Goal: Communication & Community: Answer question/provide support

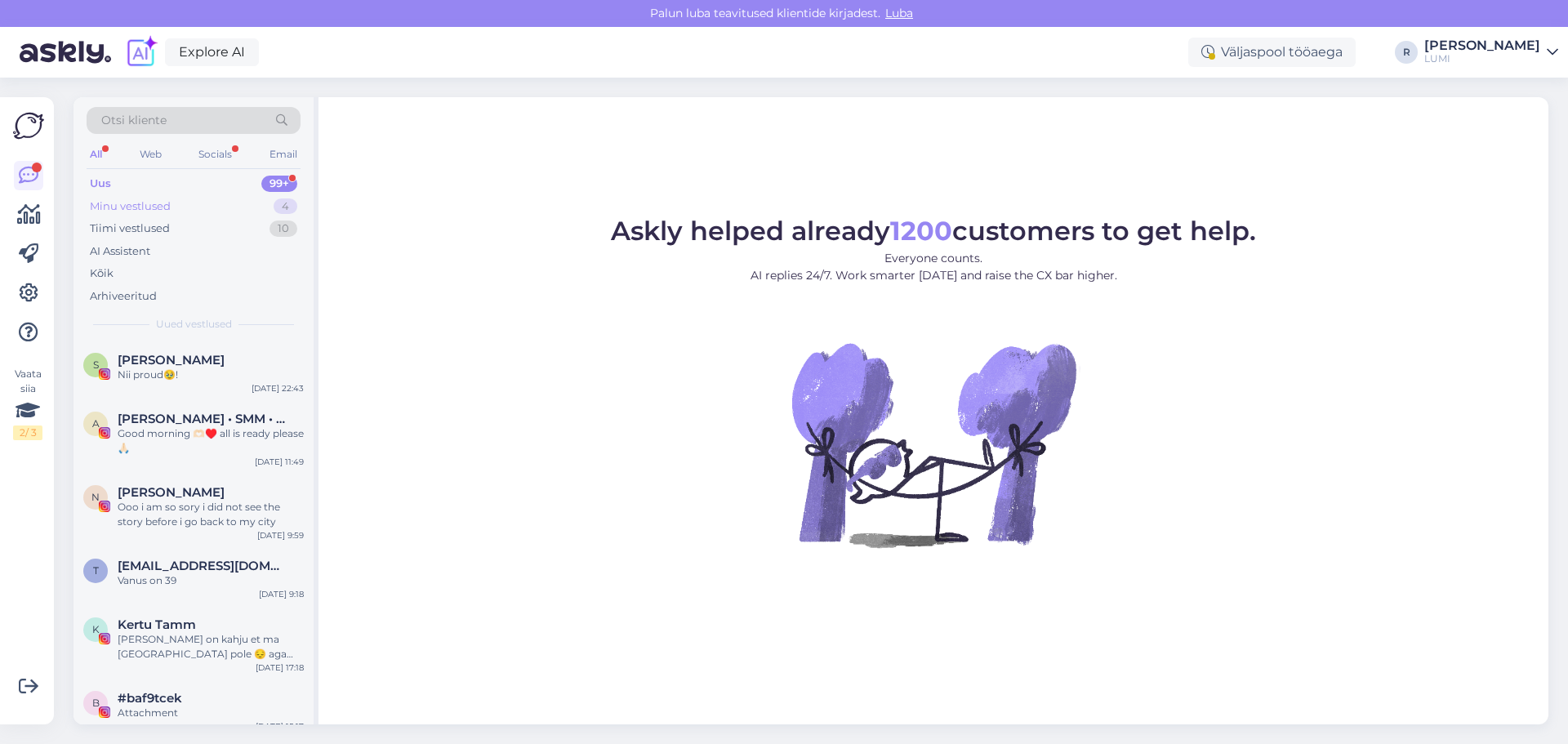
click at [140, 202] on div "Minu vestlused" at bounding box center [130, 207] width 81 height 17
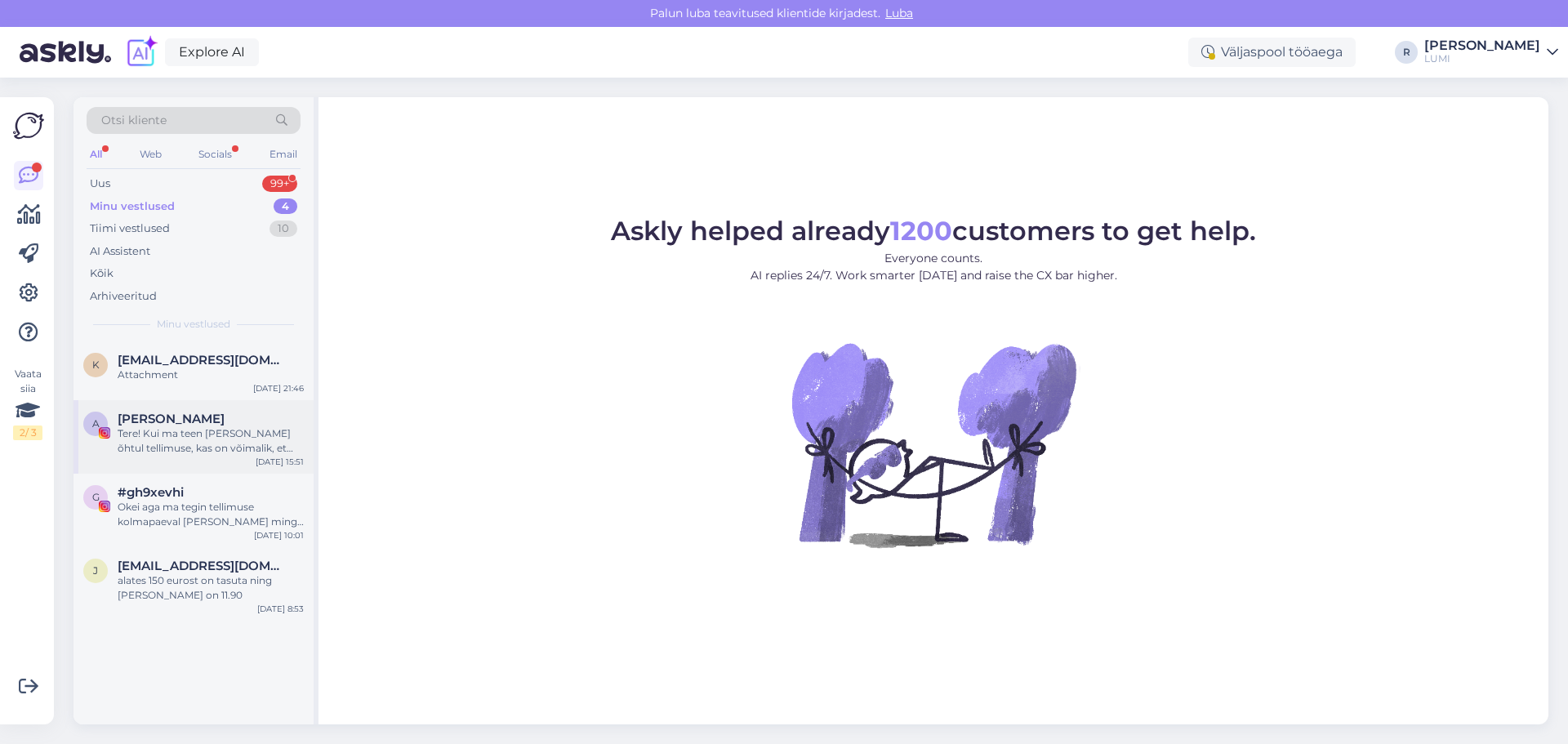
click at [212, 437] on div "Tere! Kui ma teen [PERSON_NAME] õhtul tellimuse, kas on võimalik, et see jõuab …" at bounding box center [211, 441] width 187 height 30
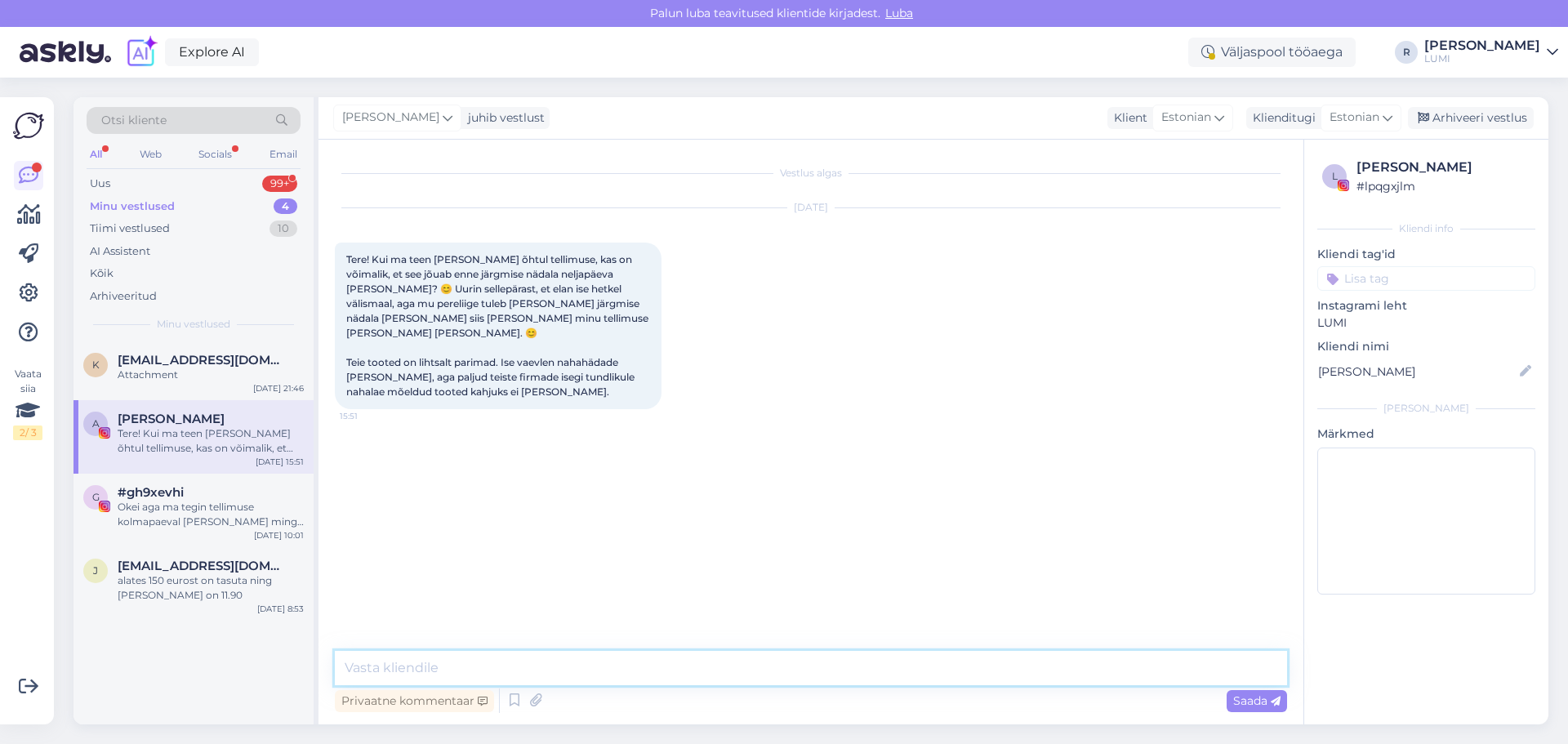
click at [489, 667] on textarea at bounding box center [810, 667] width 953 height 34
type textarea "Tere! Jah, kindlasti on selleksajaks kohal :)"
click at [164, 362] on span "[EMAIL_ADDRESS][DOMAIN_NAME]" at bounding box center [202, 360] width 170 height 15
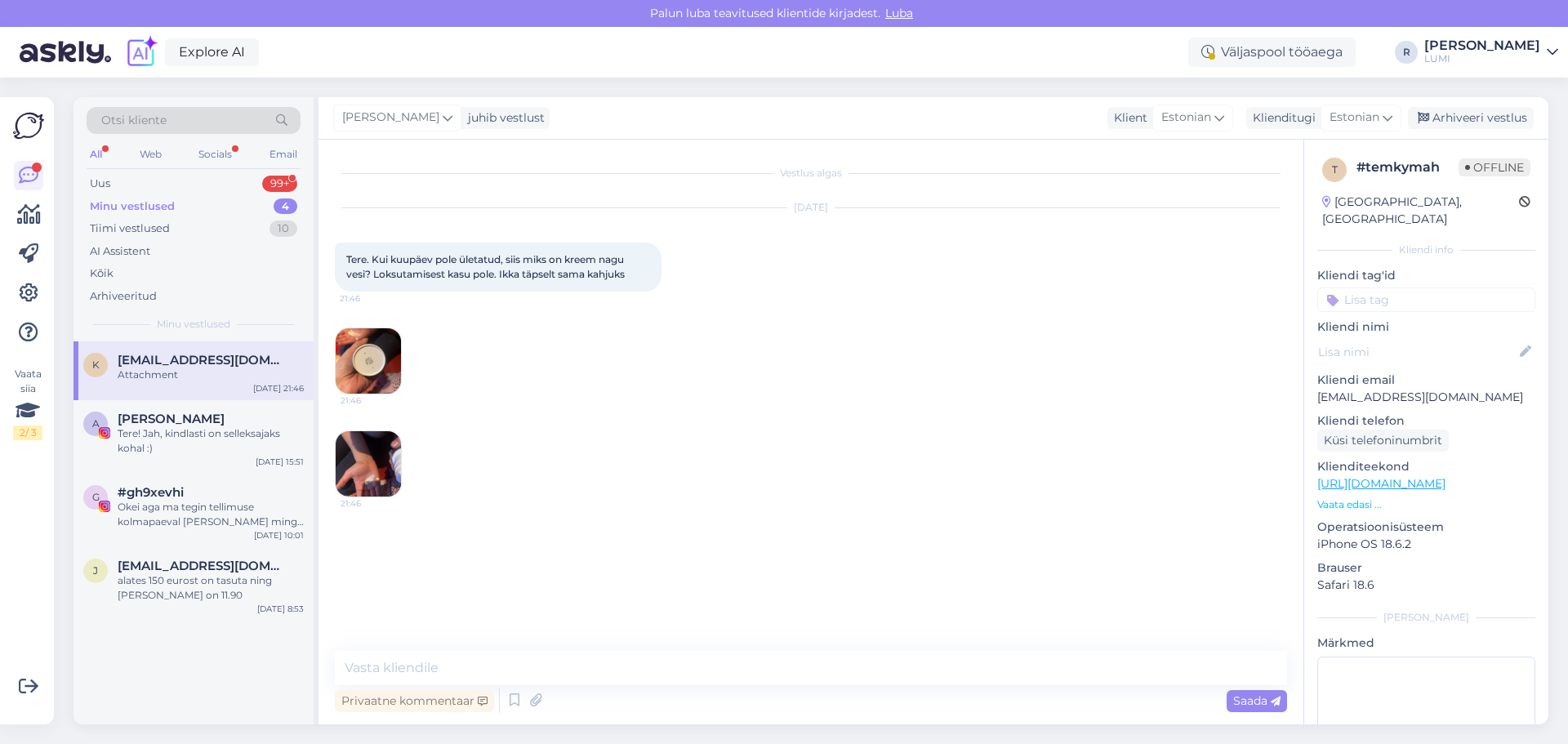
click at [384, 357] on img at bounding box center [368, 360] width 66 height 66
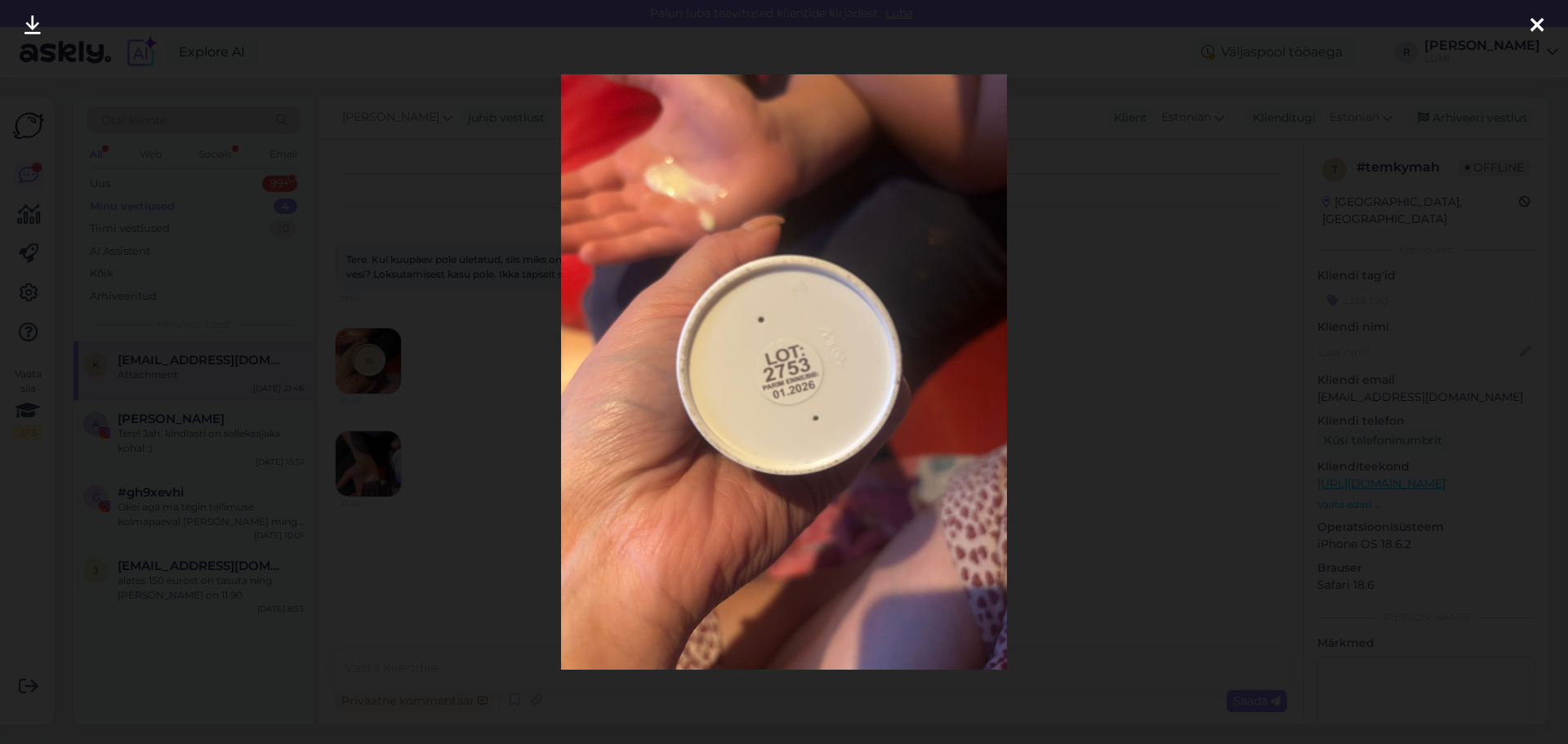
click at [1205, 445] on div at bounding box center [784, 372] width 1568 height 744
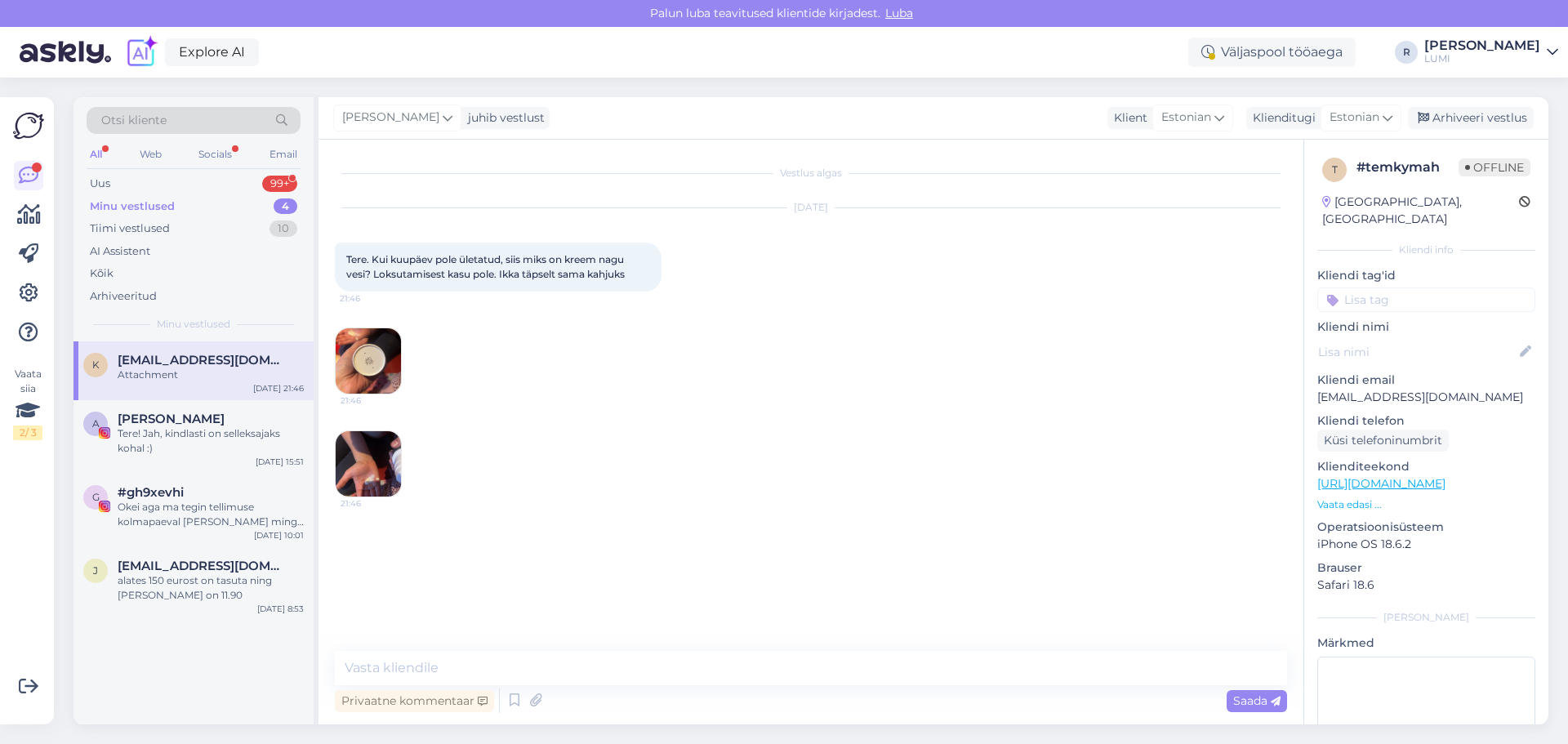
click at [375, 459] on img at bounding box center [368, 464] width 66 height 66
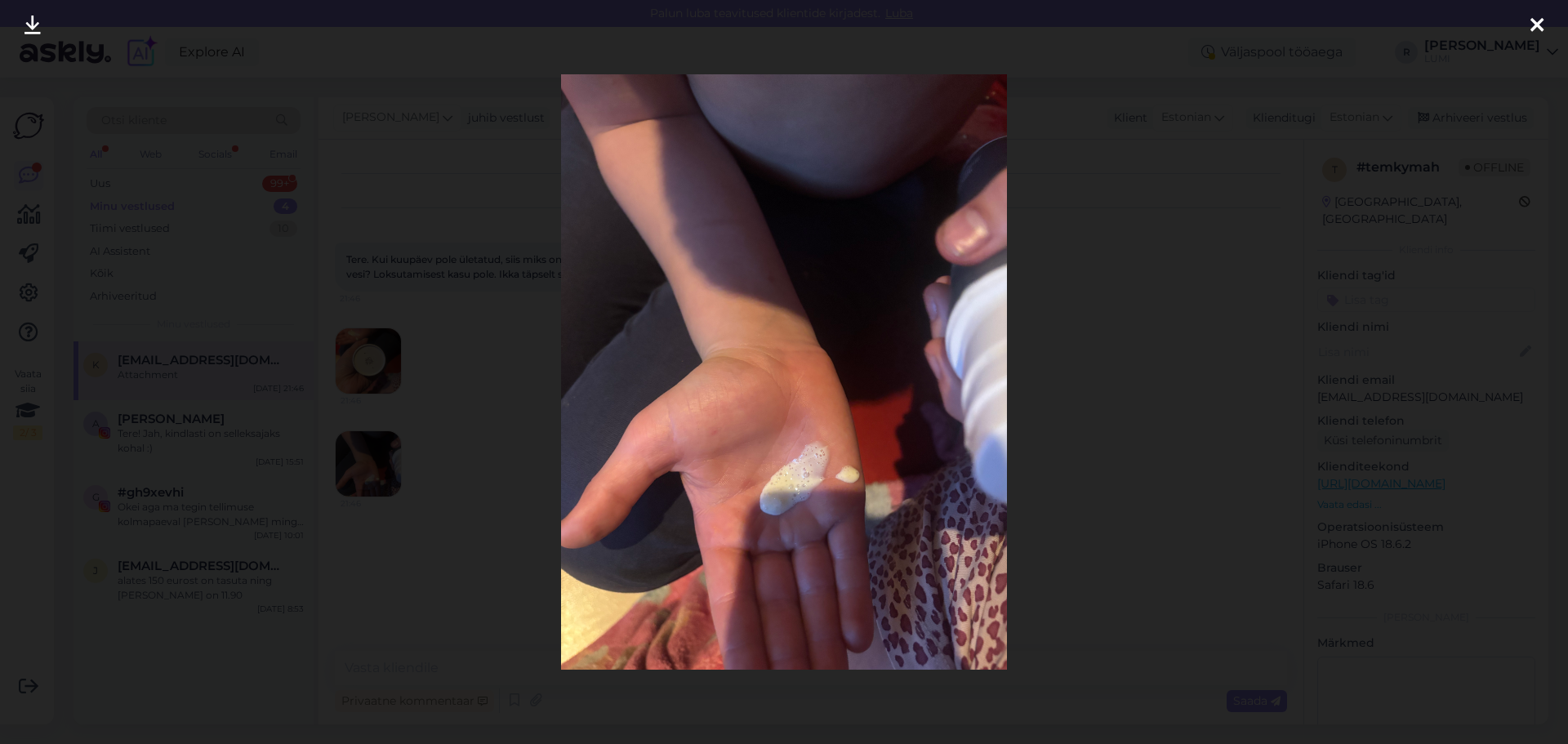
click at [432, 520] on div at bounding box center [784, 372] width 1568 height 744
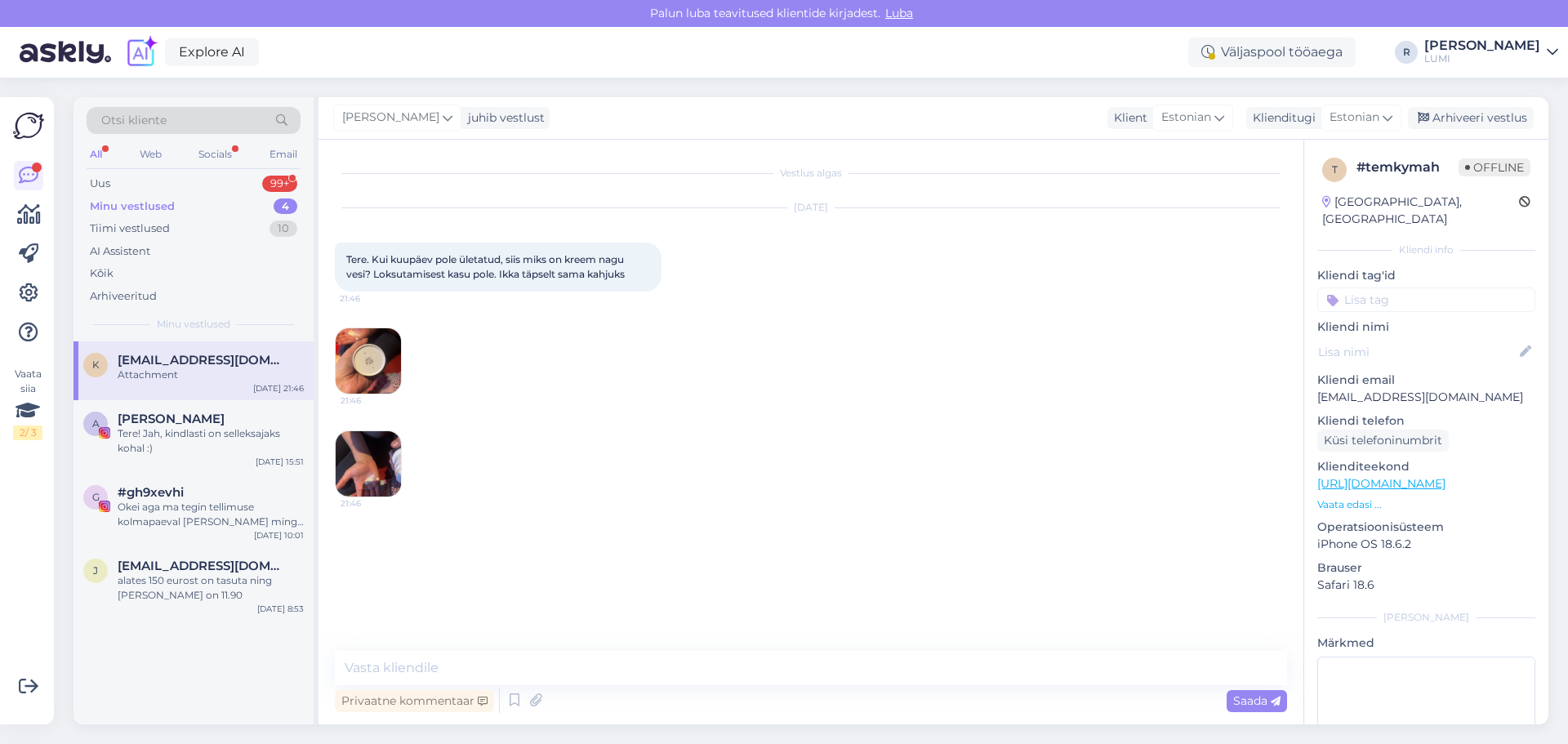
click at [371, 361] on img at bounding box center [368, 360] width 66 height 66
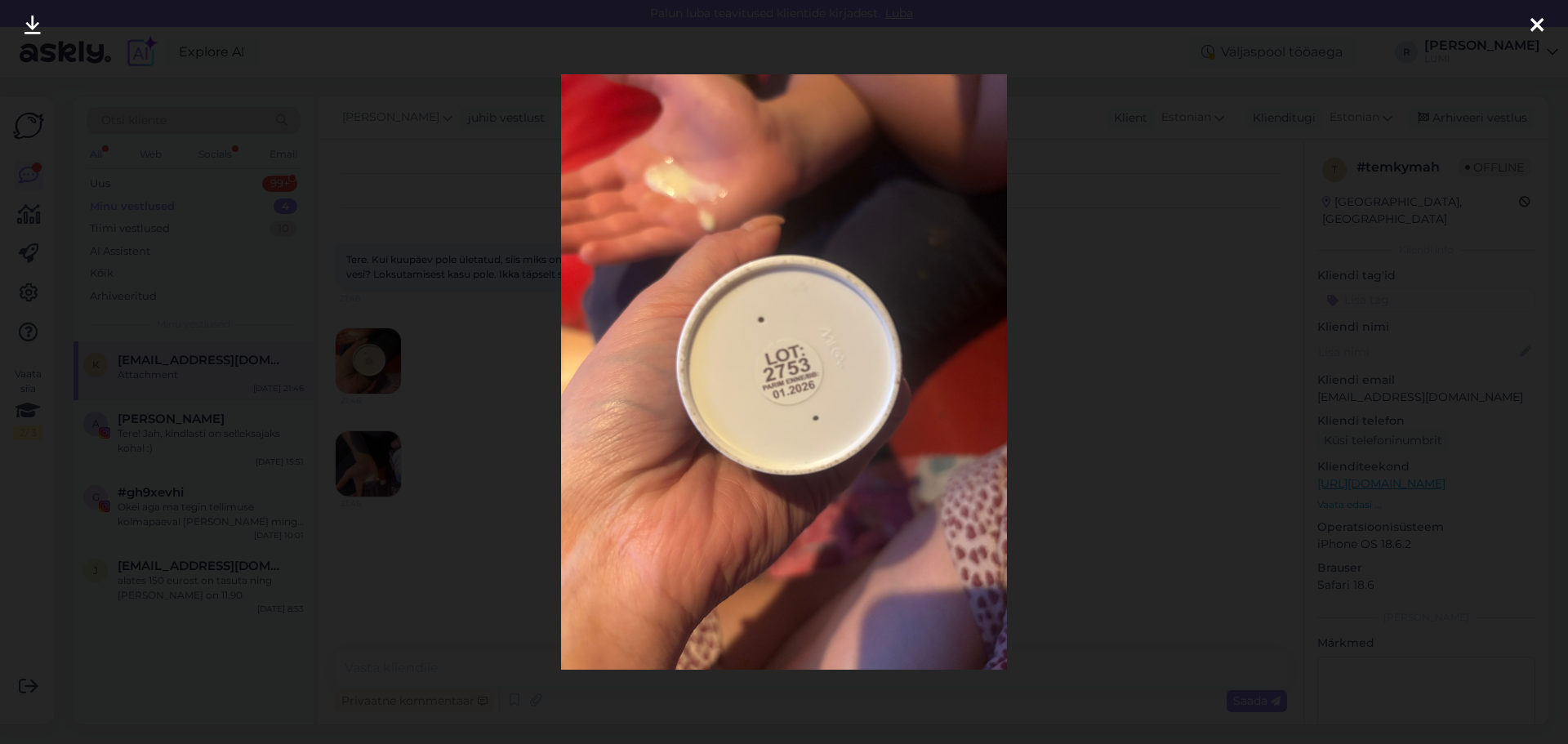
click at [440, 445] on div at bounding box center [784, 372] width 1568 height 744
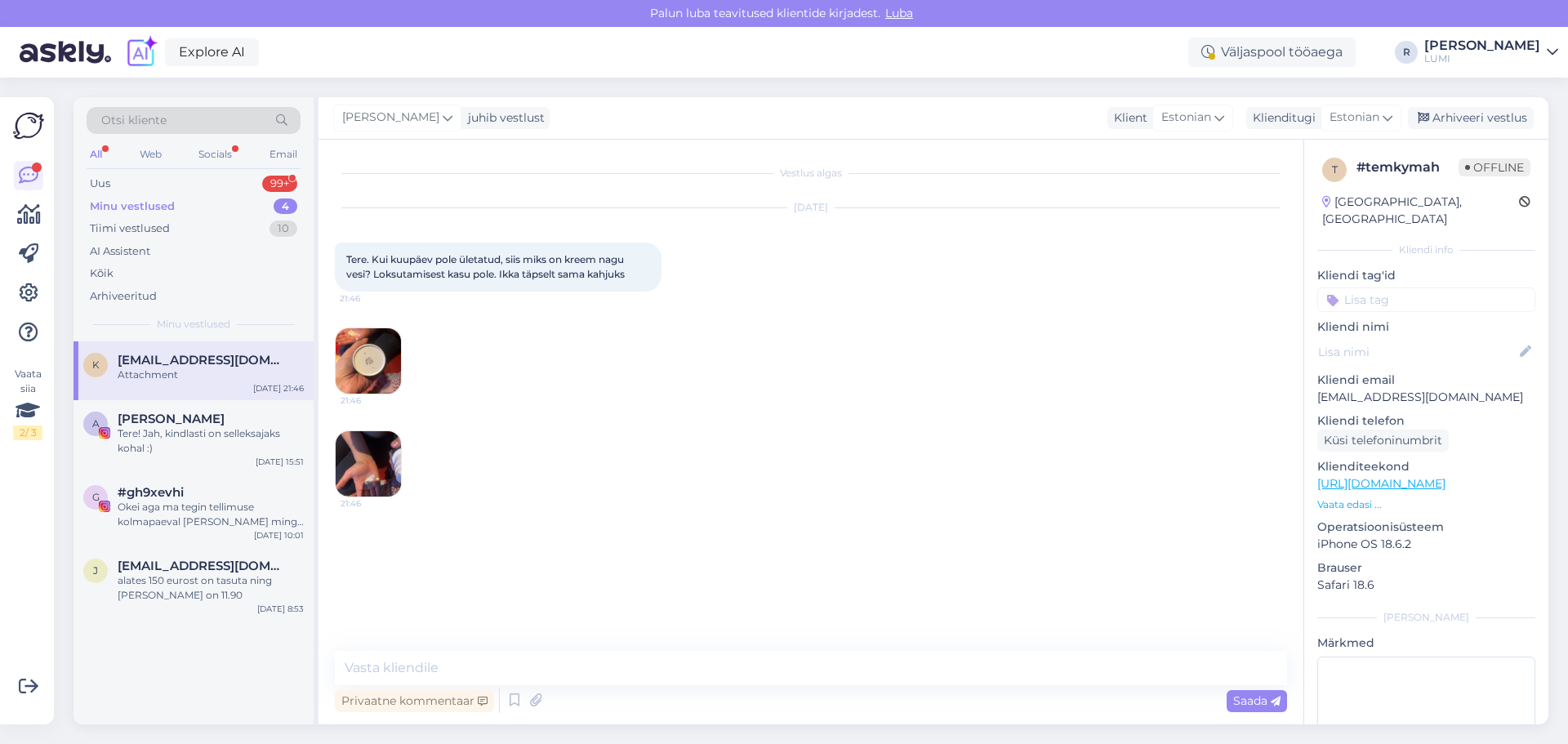
click at [389, 456] on img at bounding box center [368, 464] width 66 height 66
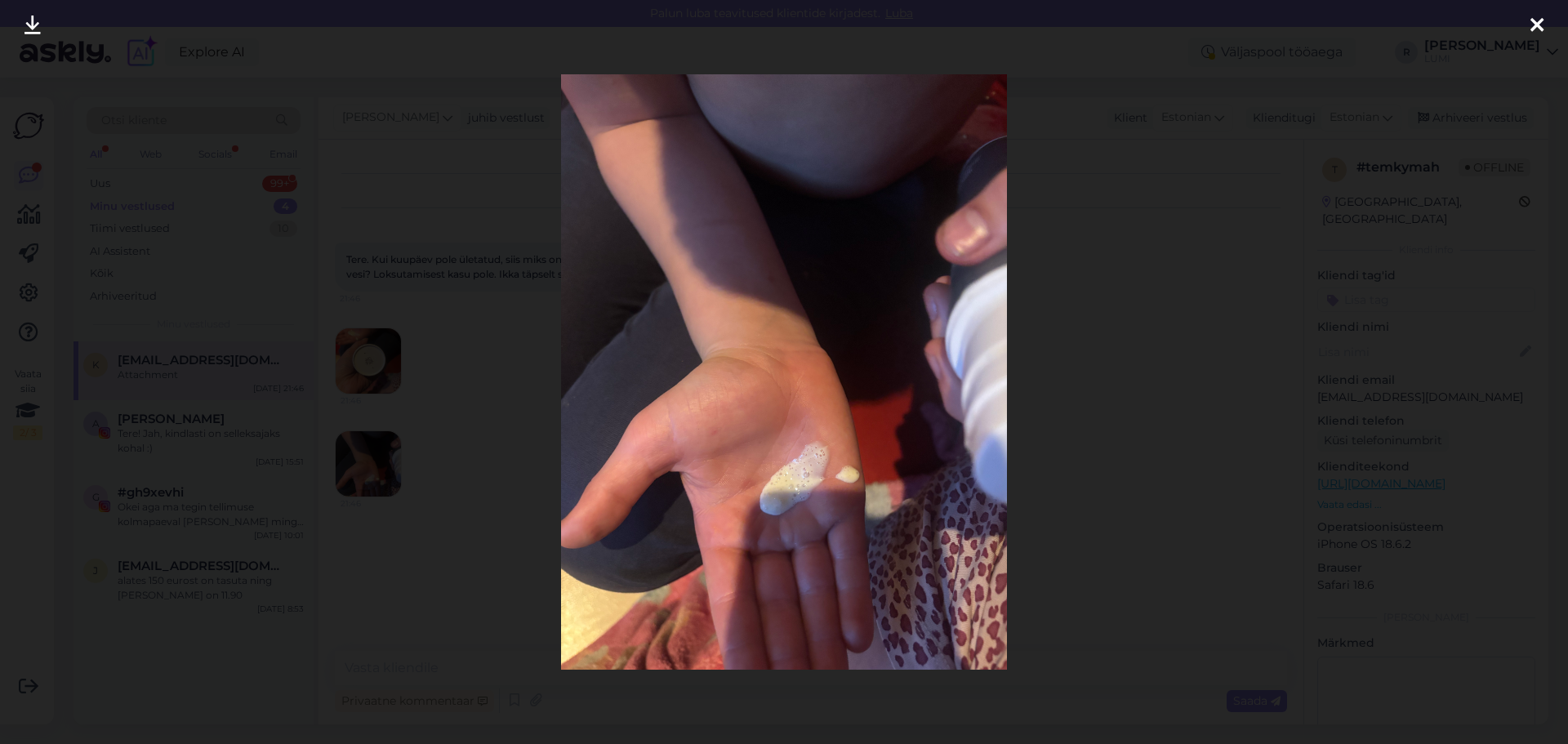
click at [437, 483] on div at bounding box center [784, 372] width 1568 height 744
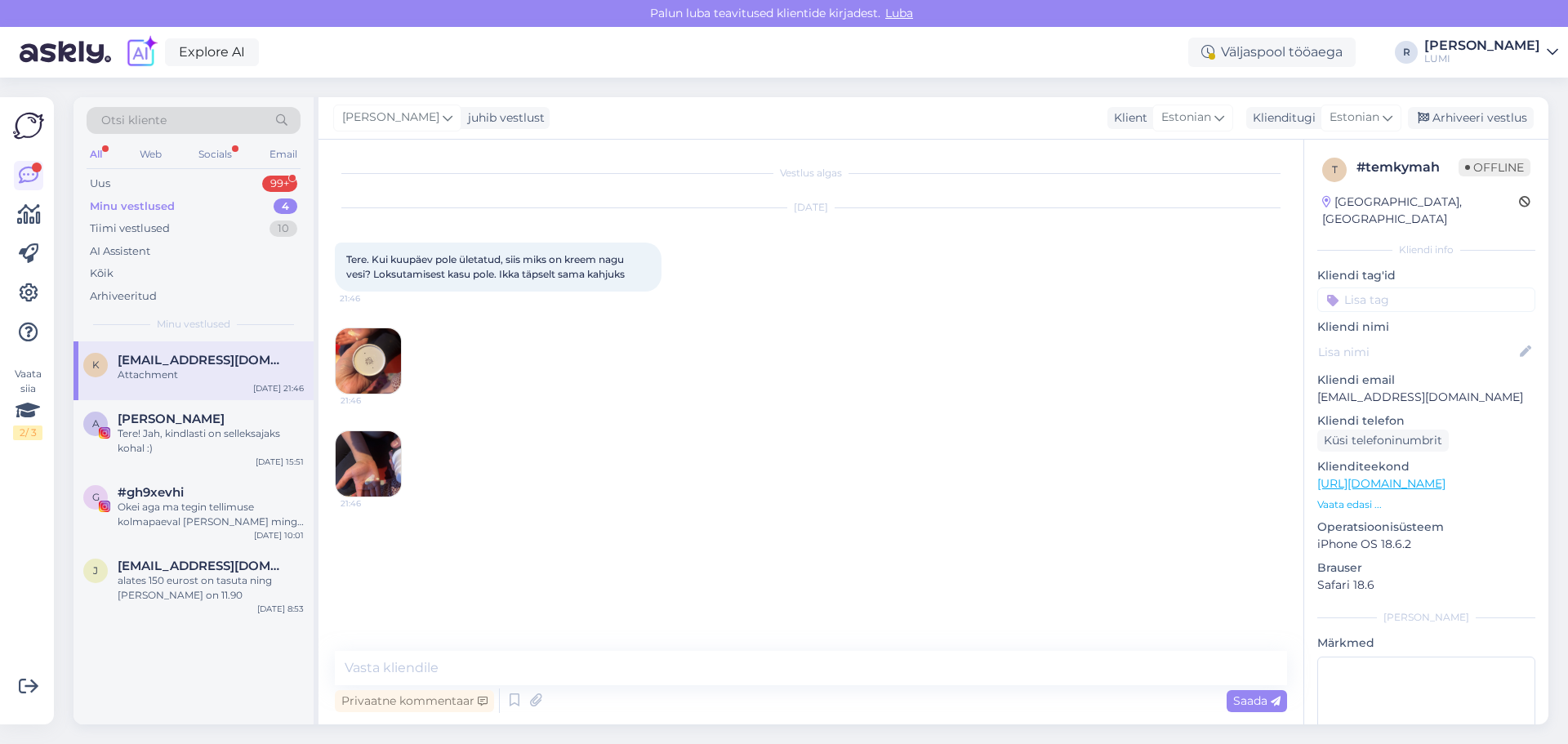
click at [361, 348] on img at bounding box center [368, 360] width 66 height 66
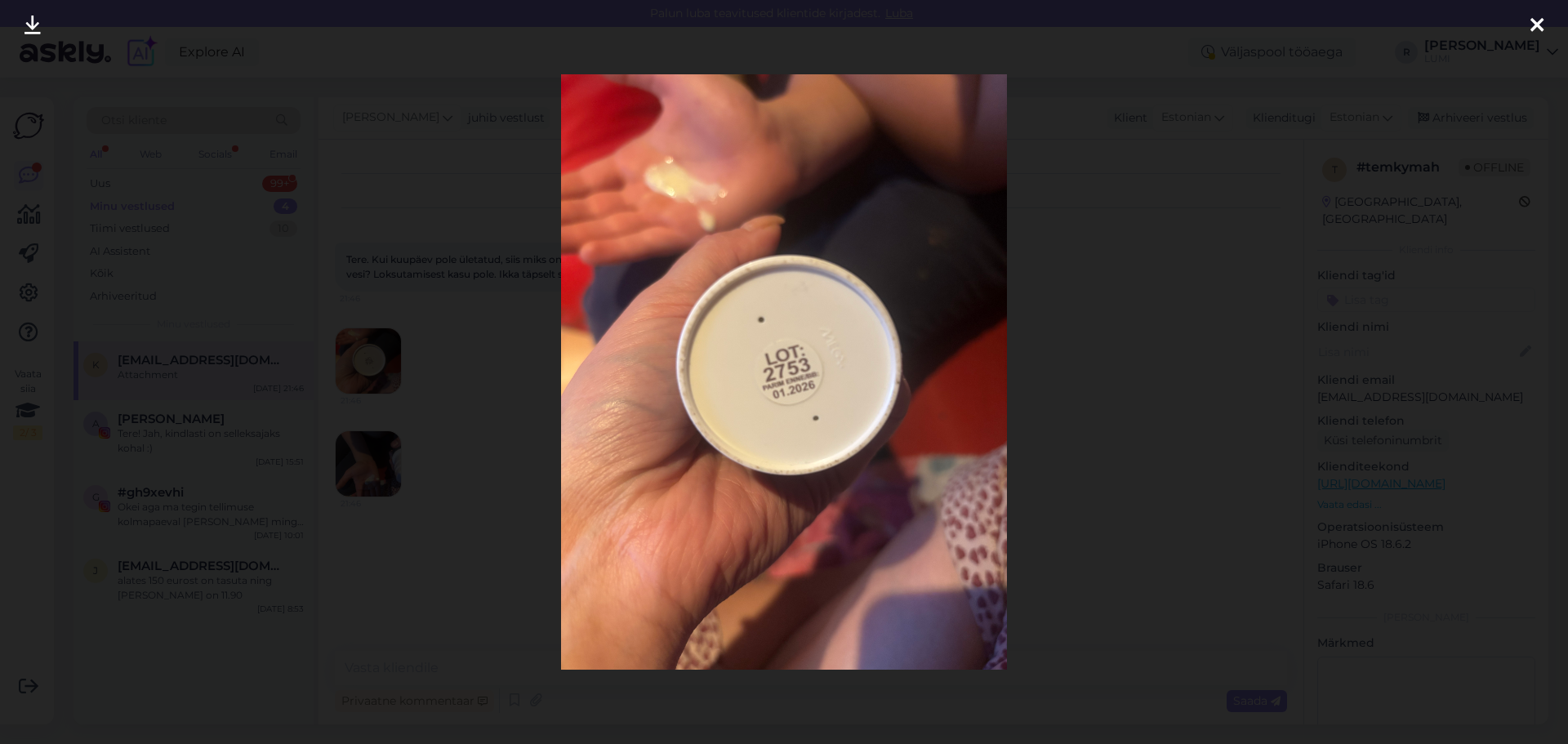
click at [486, 397] on div at bounding box center [784, 372] width 1568 height 744
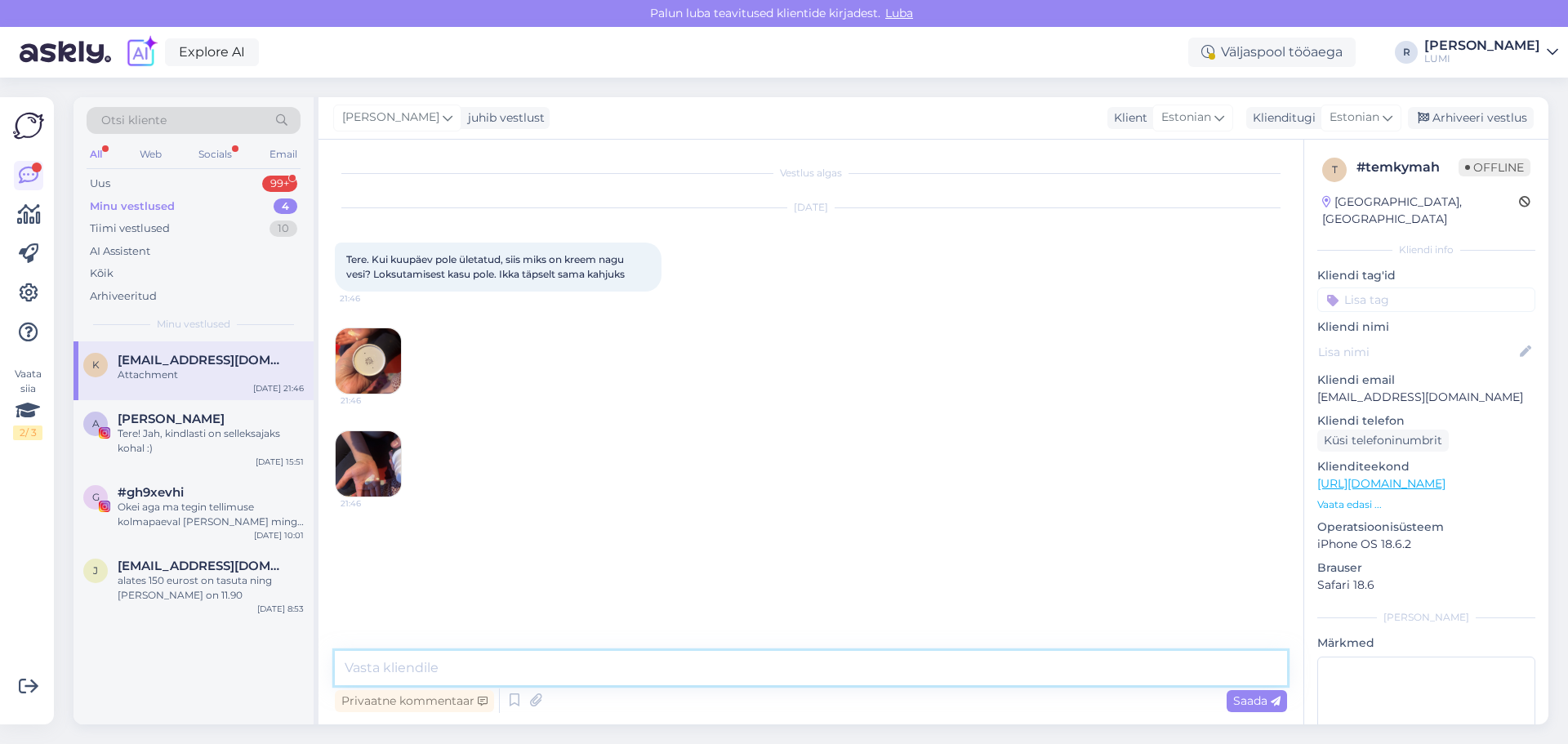
click at [419, 657] on textarea at bounding box center [810, 667] width 953 height 34
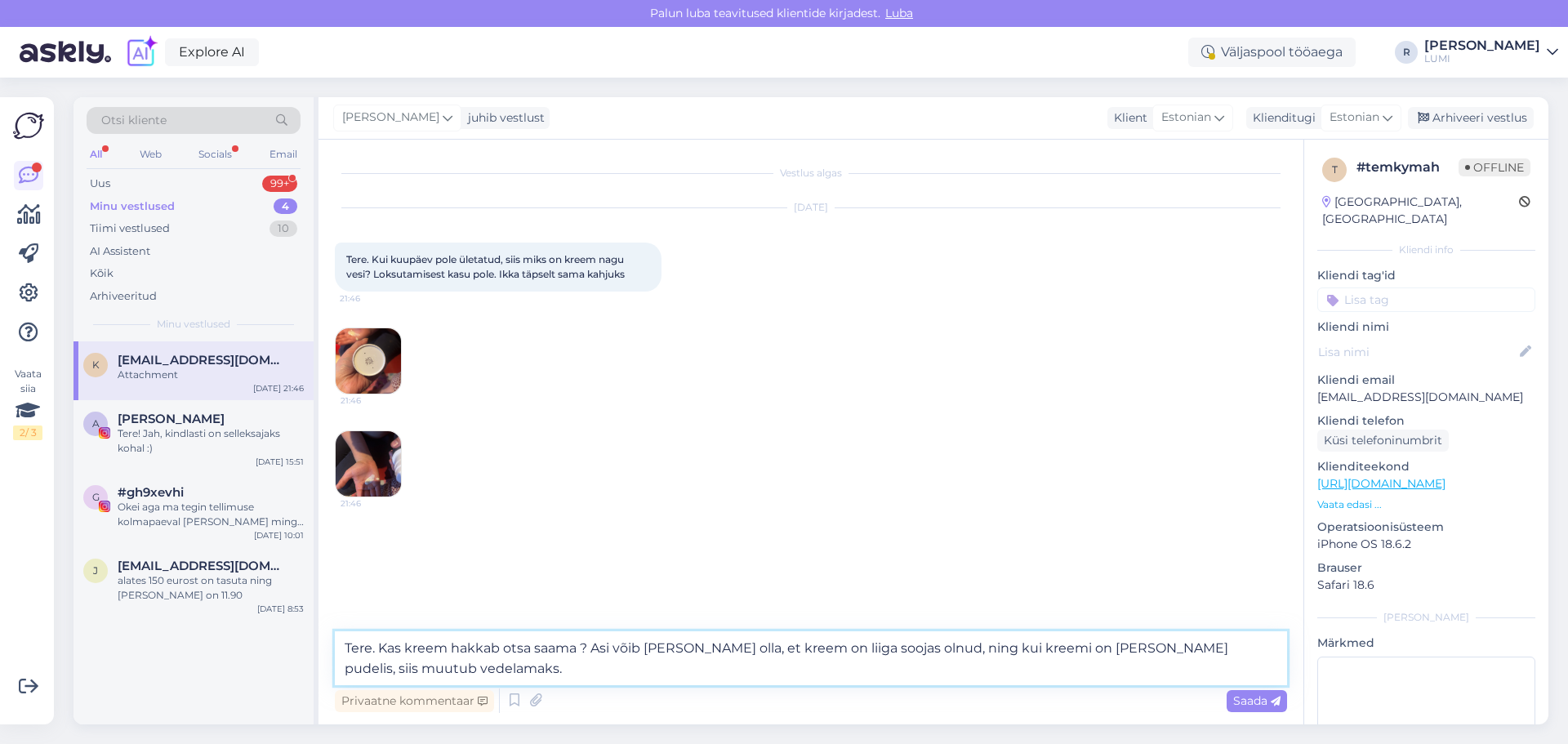
type textarea "Tere. Kas kreem hakkab otsa saama ? Asi võib [PERSON_NAME] olla, et kreem on li…"
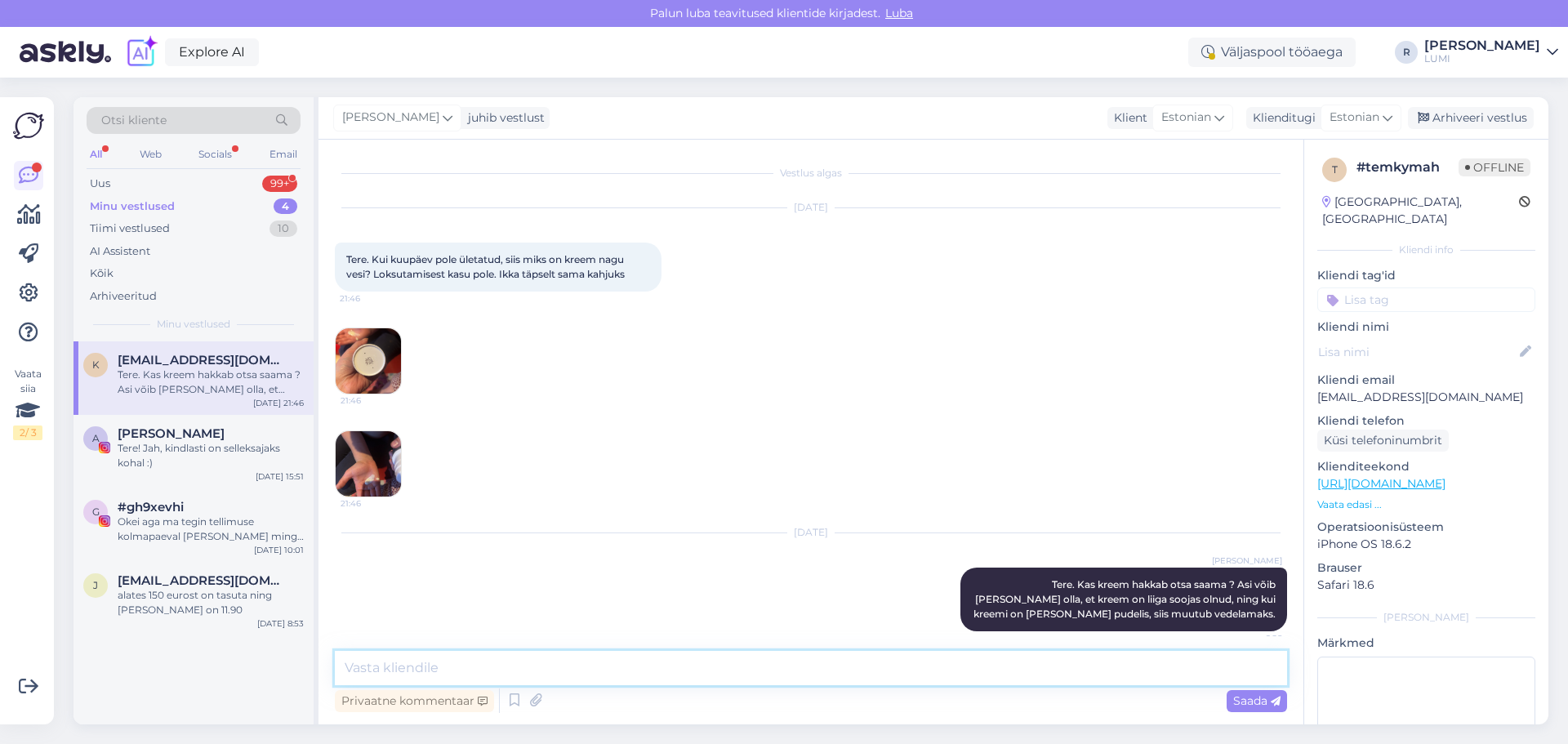
scroll to position [13, 0]
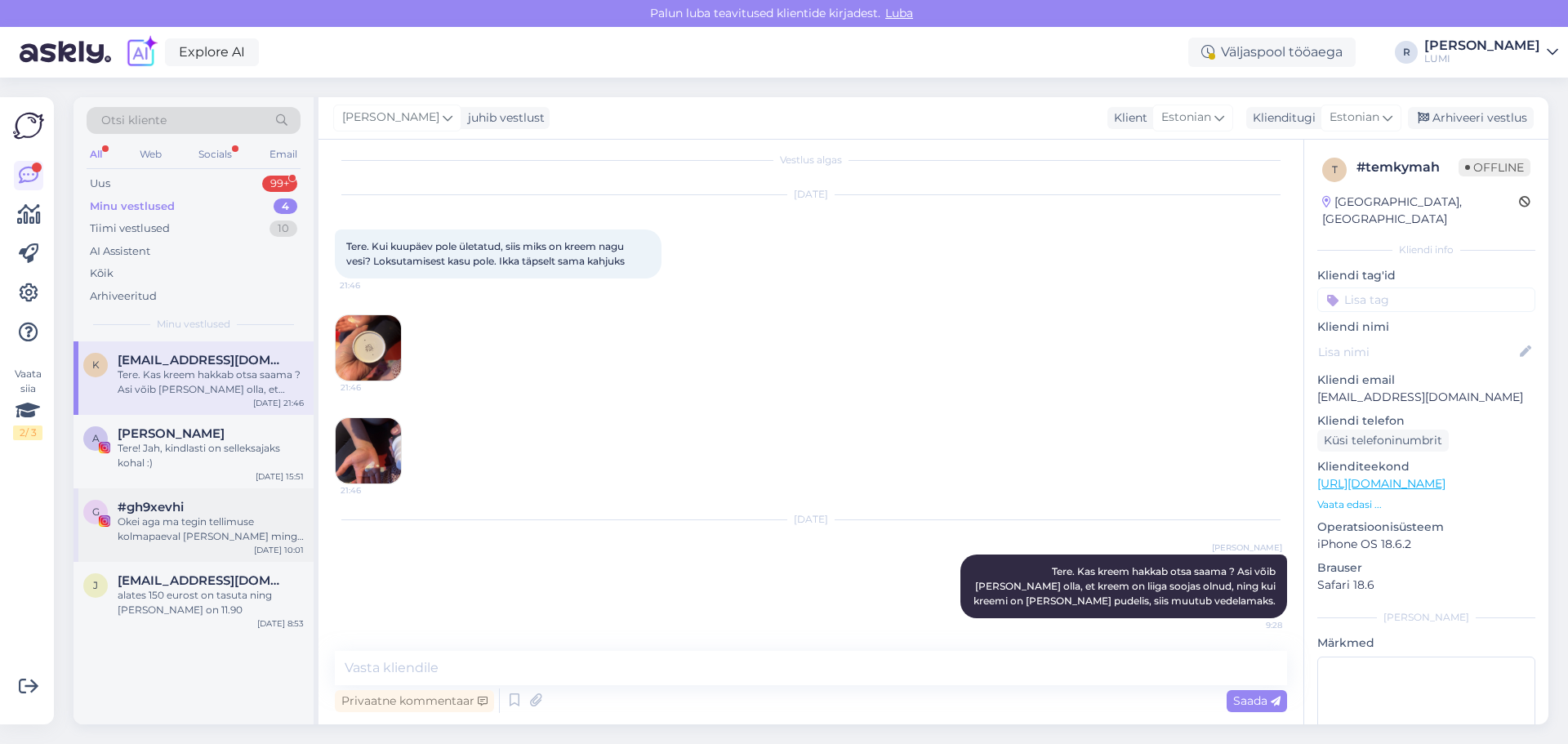
click at [184, 531] on div "Okei aga ma tegin tellimuse kolmapaeval [PERSON_NAME] mingit infot pole kaua la…" at bounding box center [211, 530] width 187 height 30
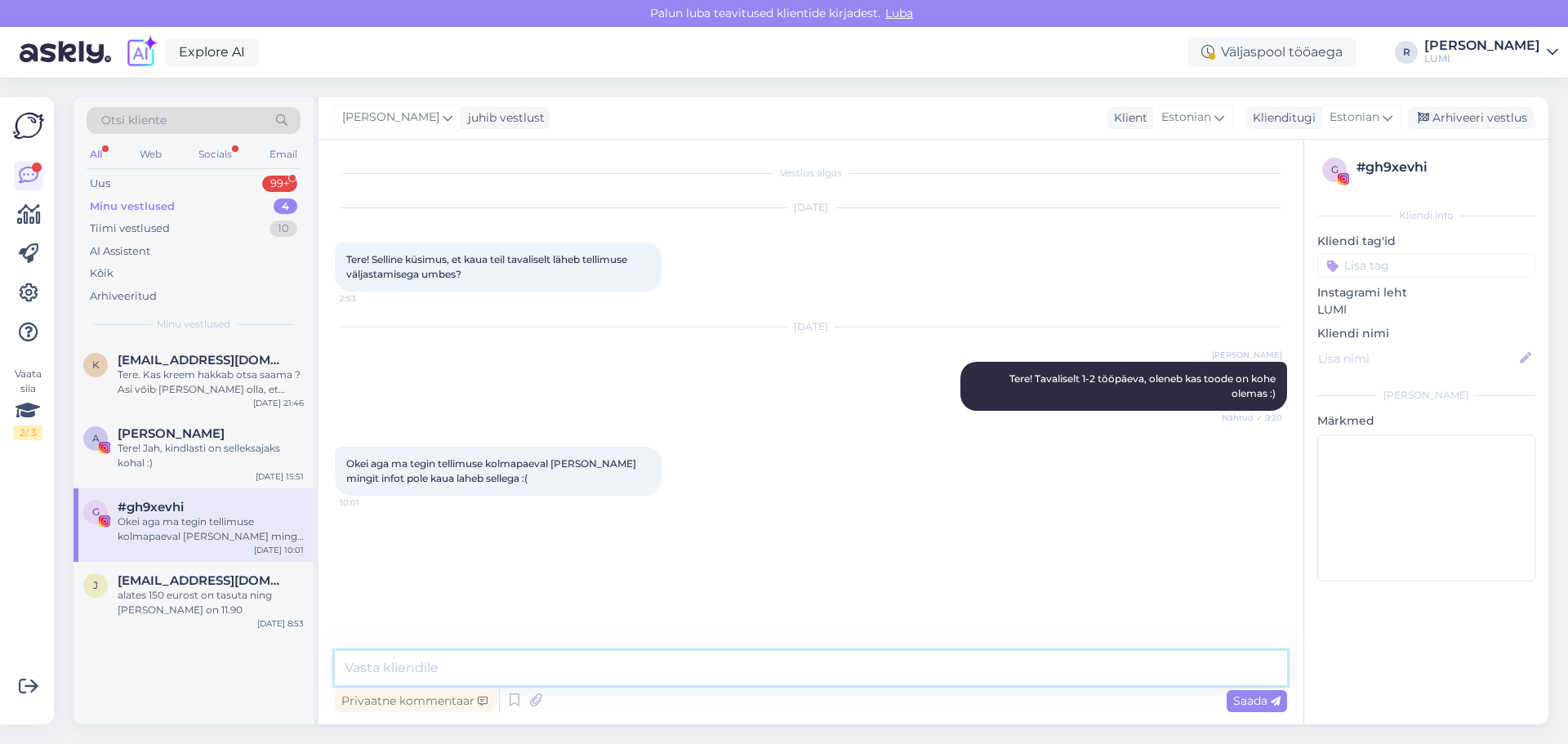
click at [419, 665] on textarea at bounding box center [810, 667] width 953 height 34
type textarea "kuidas [PERSON_NAME] on ? vaatan kohe järgi :)"
